Goal: Navigation & Orientation: Find specific page/section

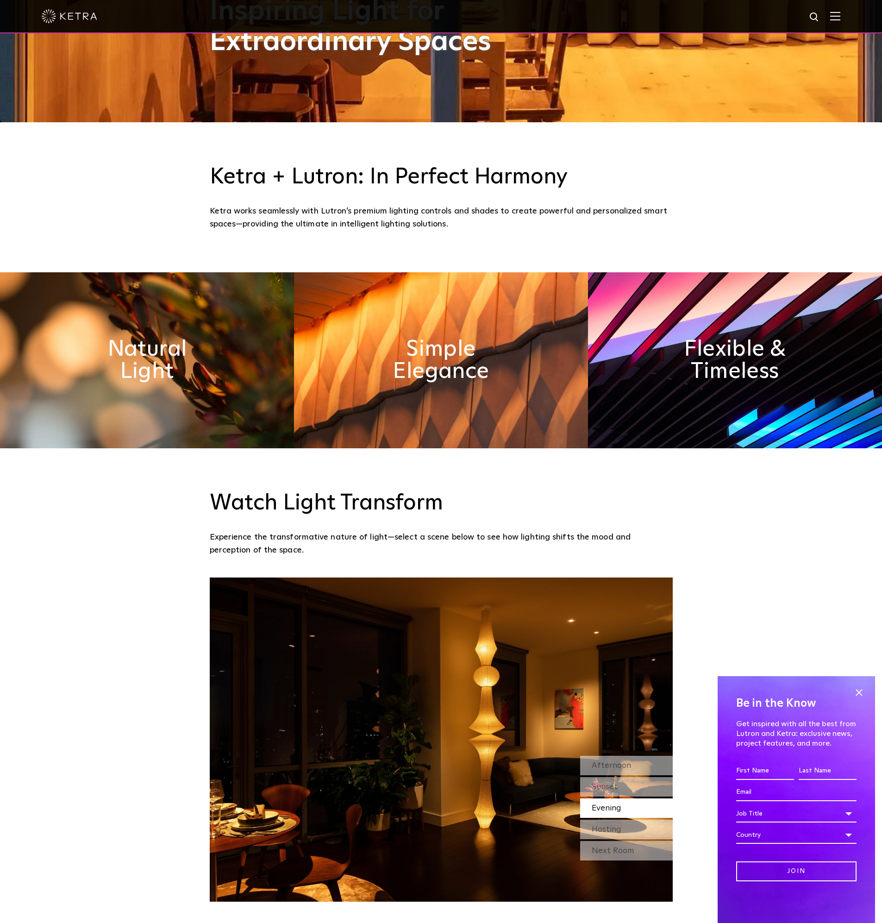
scroll to position [778, 0]
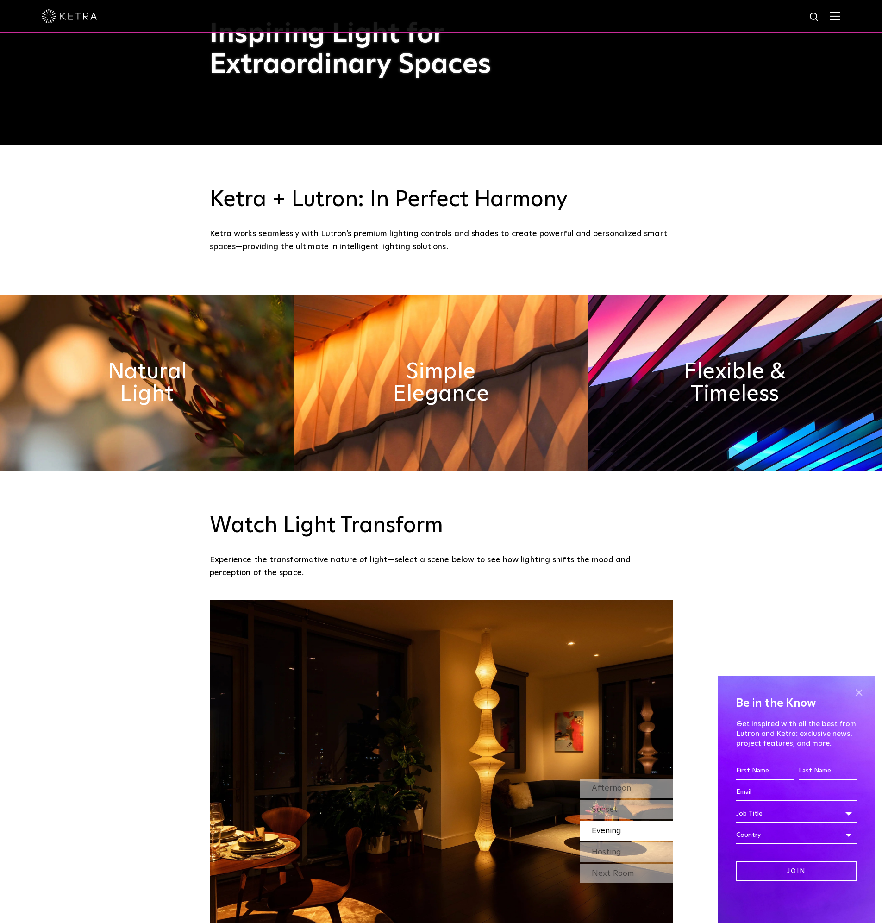
click at [861, 688] on span at bounding box center [859, 692] width 14 height 14
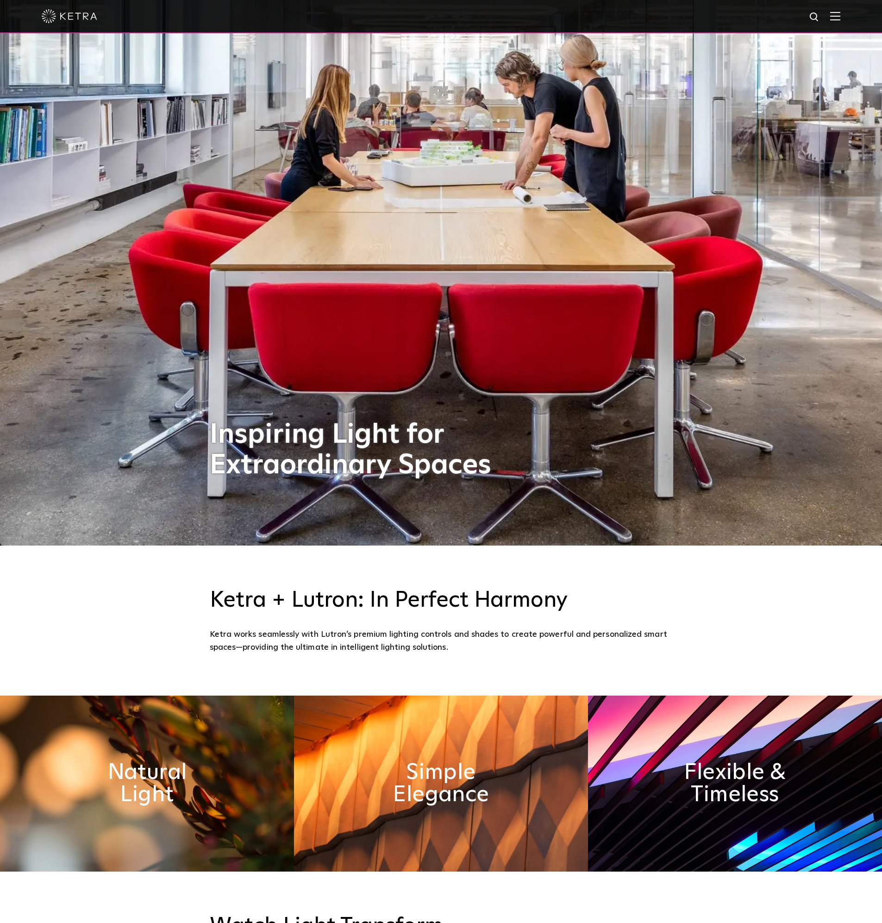
scroll to position [500, 0]
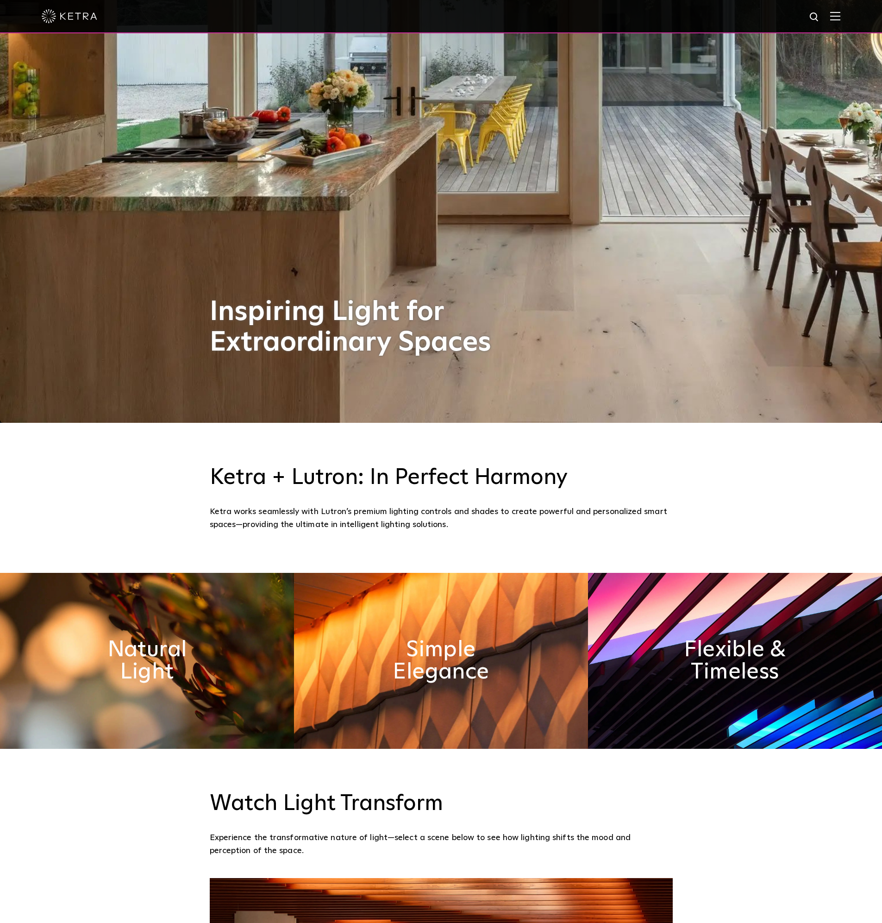
click at [838, 18] on img at bounding box center [835, 16] width 10 height 9
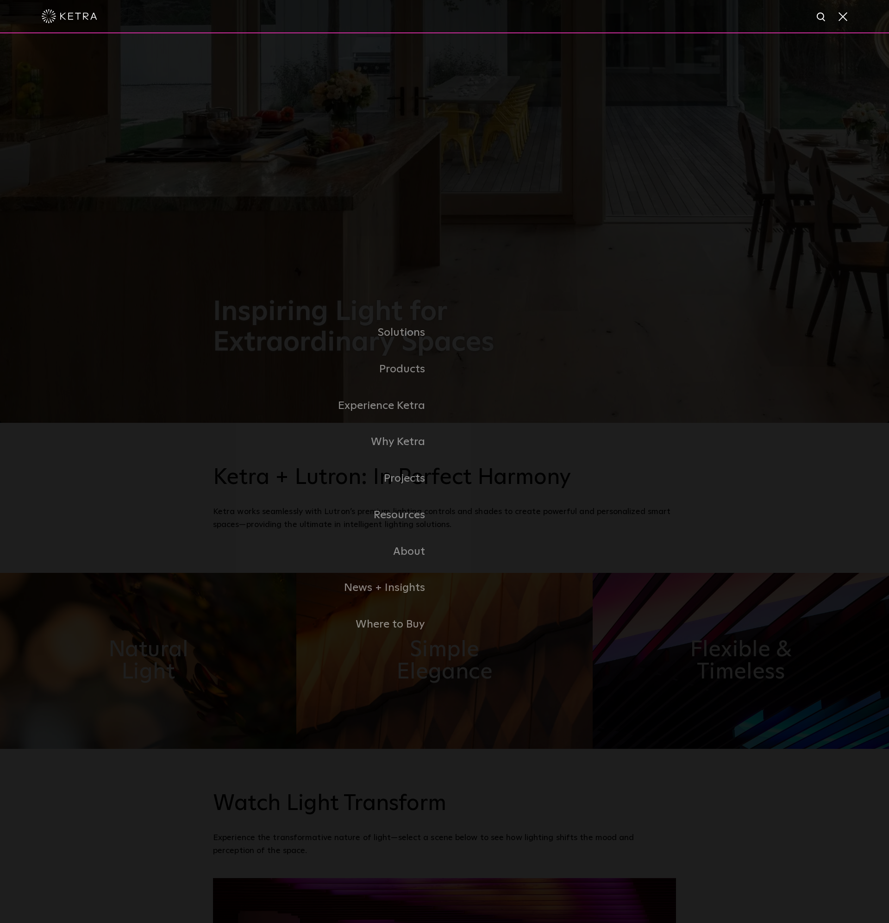
click at [0, 0] on link "Commercial Products" at bounding box center [0, 0] width 0 height 0
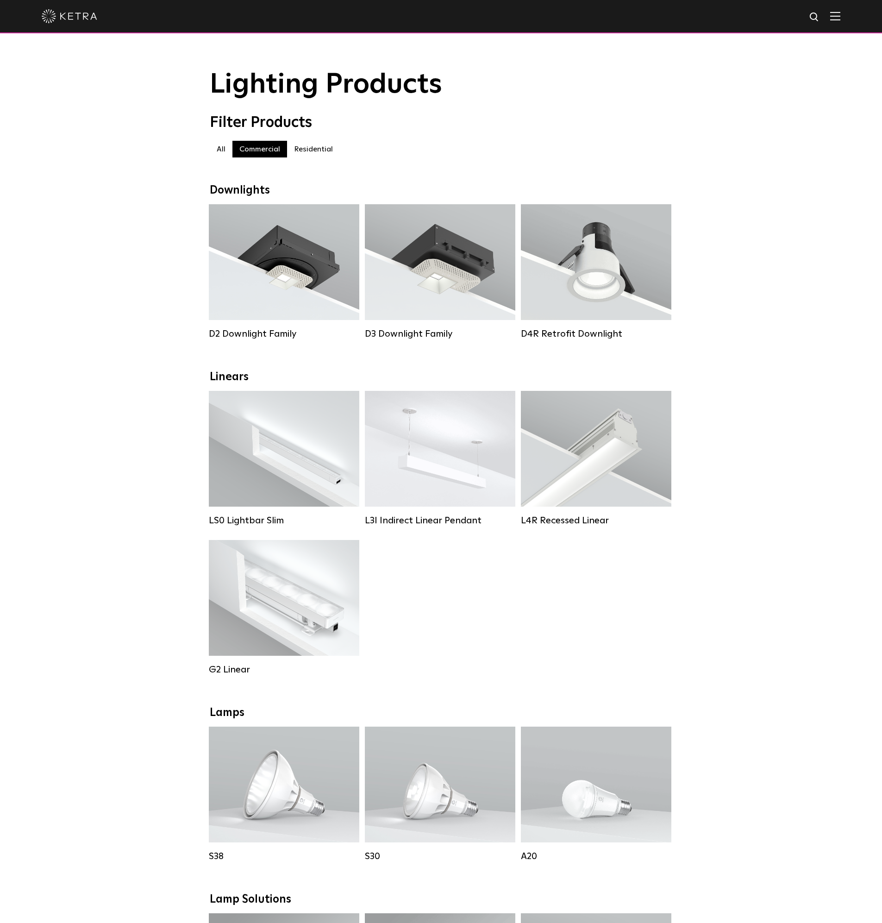
drag, startPoint x: 505, startPoint y: 130, endPoint x: 514, endPoint y: 128, distance: 9.0
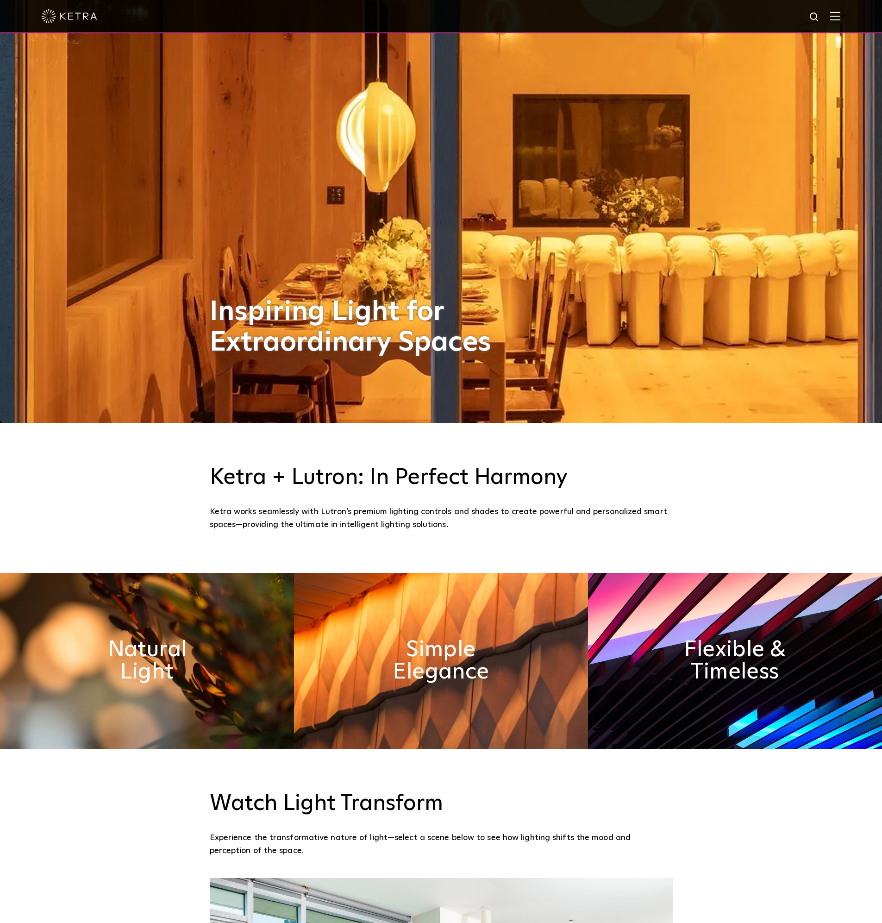
click at [860, 10] on div at bounding box center [441, 16] width 882 height 33
click at [849, 19] on div at bounding box center [441, 16] width 882 height 33
click at [841, 19] on img at bounding box center [835, 16] width 10 height 9
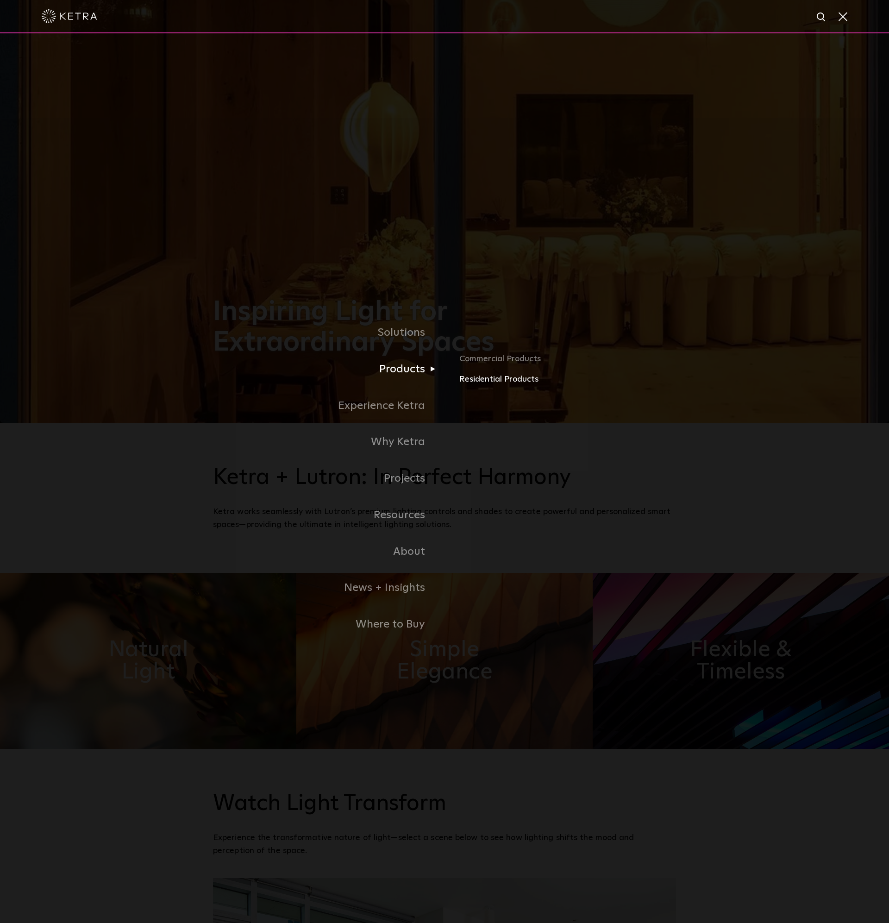
click at [515, 379] on link "Residential Products" at bounding box center [567, 379] width 217 height 13
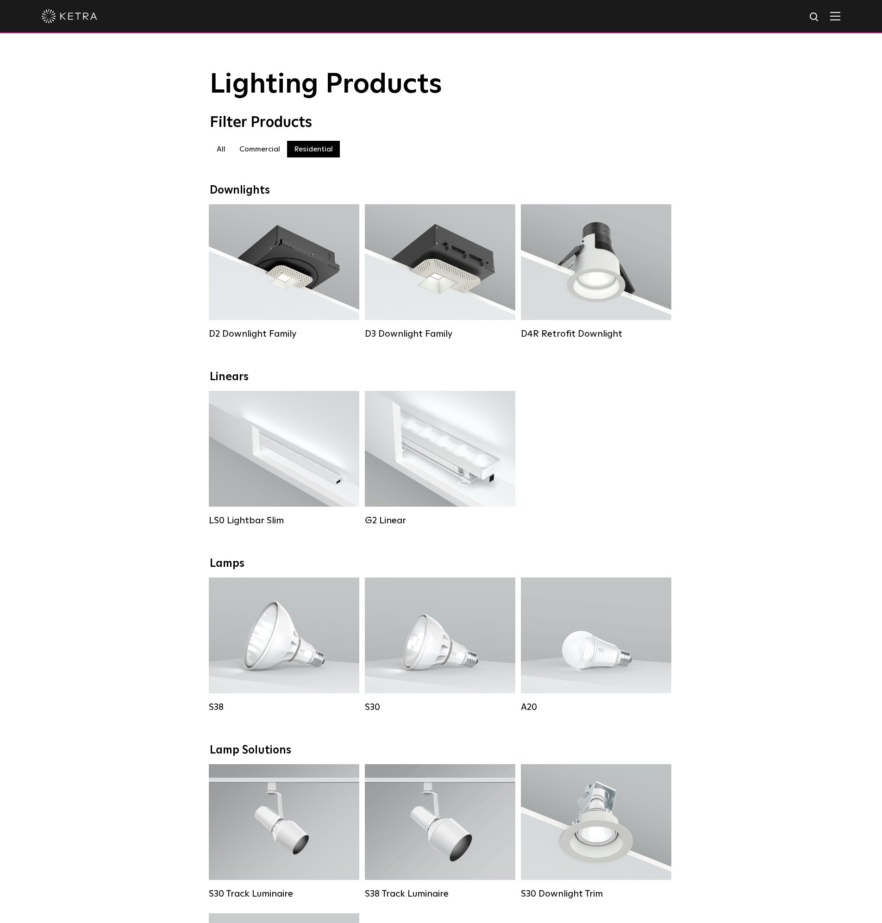
click at [66, 21] on img at bounding box center [70, 16] width 56 height 14
